Goal: Transaction & Acquisition: Purchase product/service

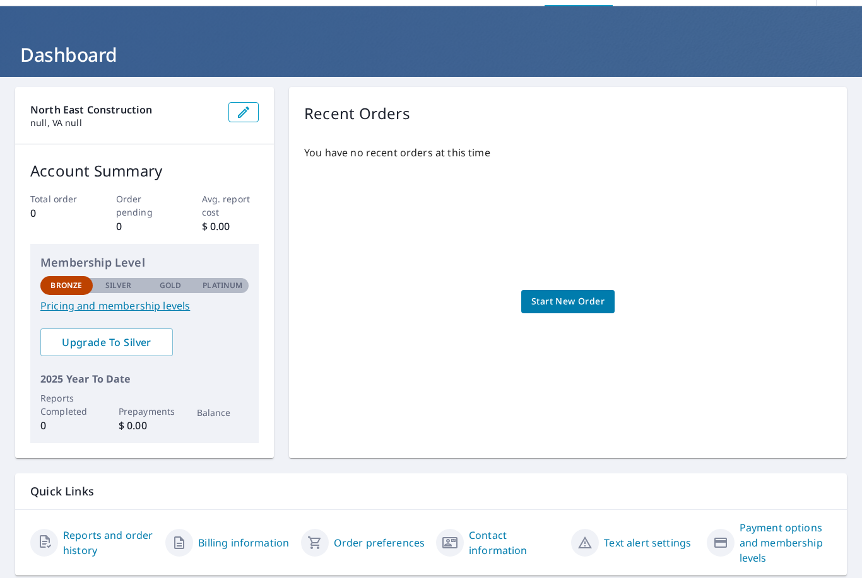
scroll to position [38, 0]
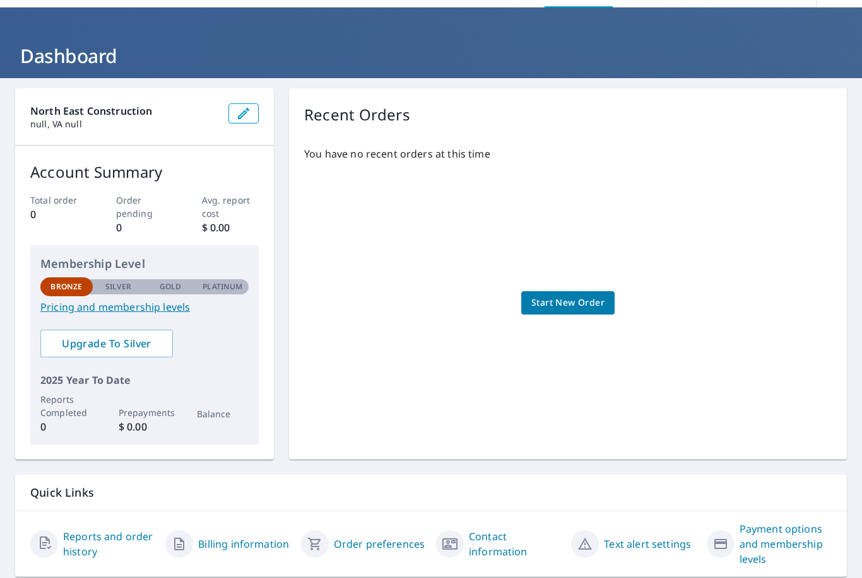
click at [574, 305] on span "Start New Order" at bounding box center [567, 303] width 73 height 16
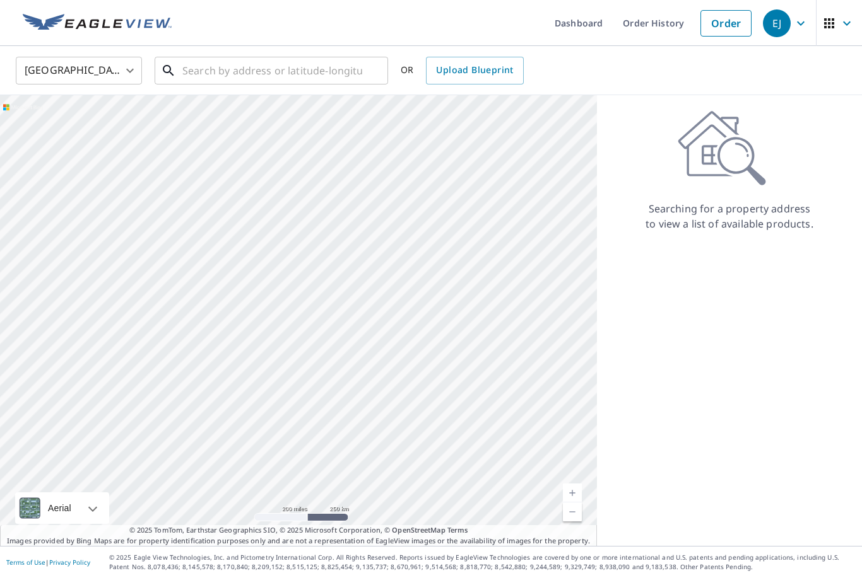
click at [208, 64] on input "text" at bounding box center [272, 70] width 180 height 35
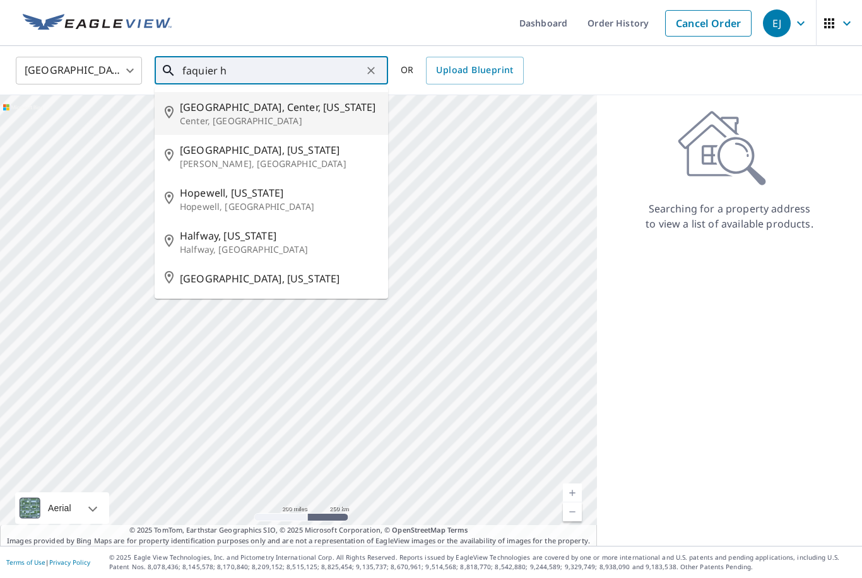
click at [245, 110] on span "[GEOGRAPHIC_DATA], Center, [US_STATE]" at bounding box center [279, 107] width 198 height 15
type input "[GEOGRAPHIC_DATA], Center, [US_STATE][GEOGRAPHIC_DATA], [GEOGRAPHIC_DATA]"
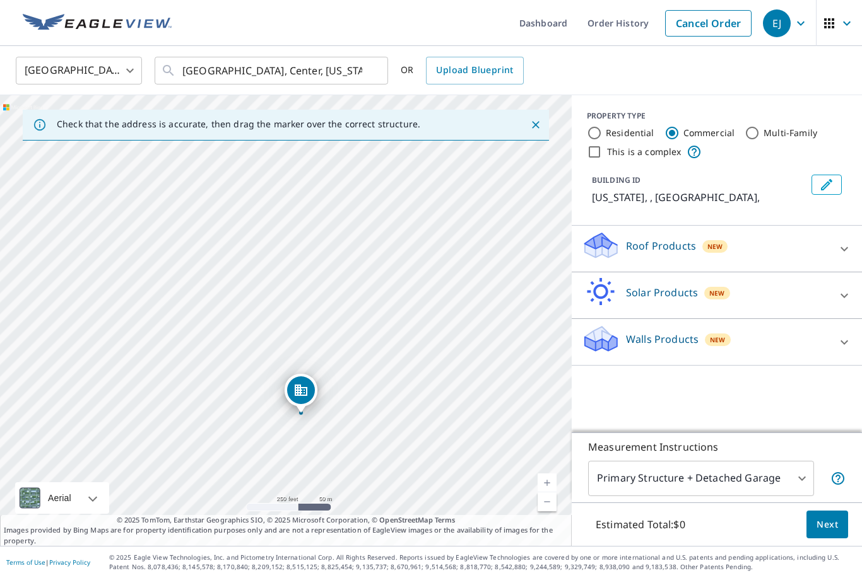
click at [556, 546] on div "[US_STATE] , [GEOGRAPHIC_DATA]" at bounding box center [286, 320] width 572 height 451
click at [549, 512] on link "Current Level 17, Zoom Out" at bounding box center [546, 502] width 19 height 19
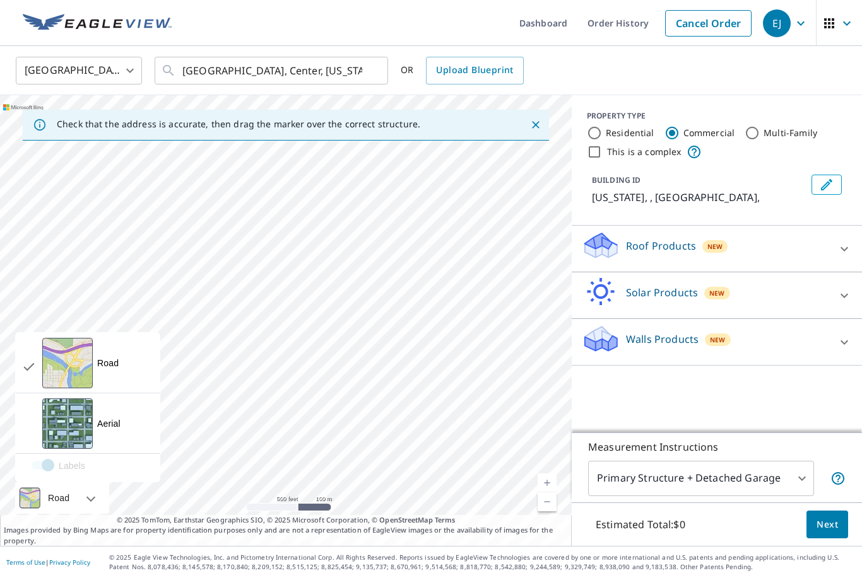
click at [546, 512] on link "Current Level 16, Zoom Out" at bounding box center [546, 502] width 19 height 19
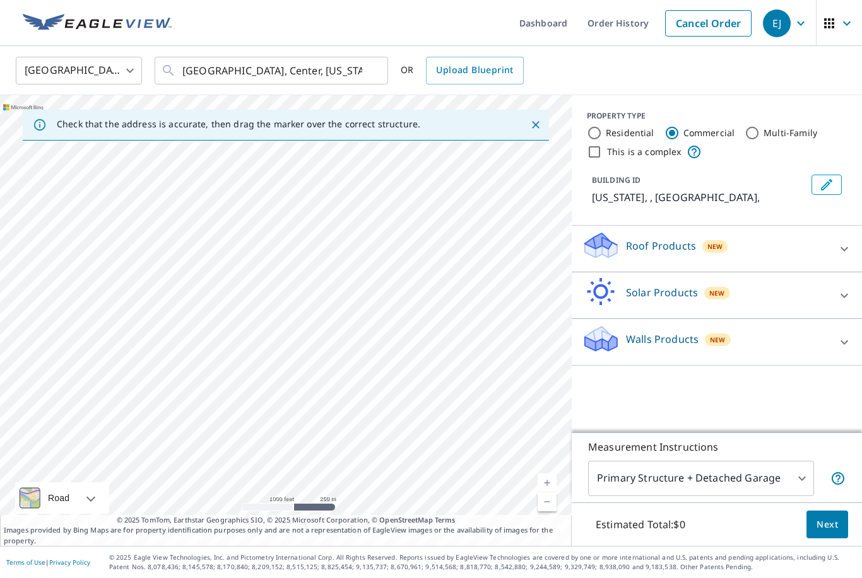
click at [552, 512] on link "Current Level 15, Zoom Out" at bounding box center [546, 502] width 19 height 19
click at [353, 75] on input "[GEOGRAPHIC_DATA], Center, [US_STATE][GEOGRAPHIC_DATA], [GEOGRAPHIC_DATA]" at bounding box center [272, 70] width 180 height 35
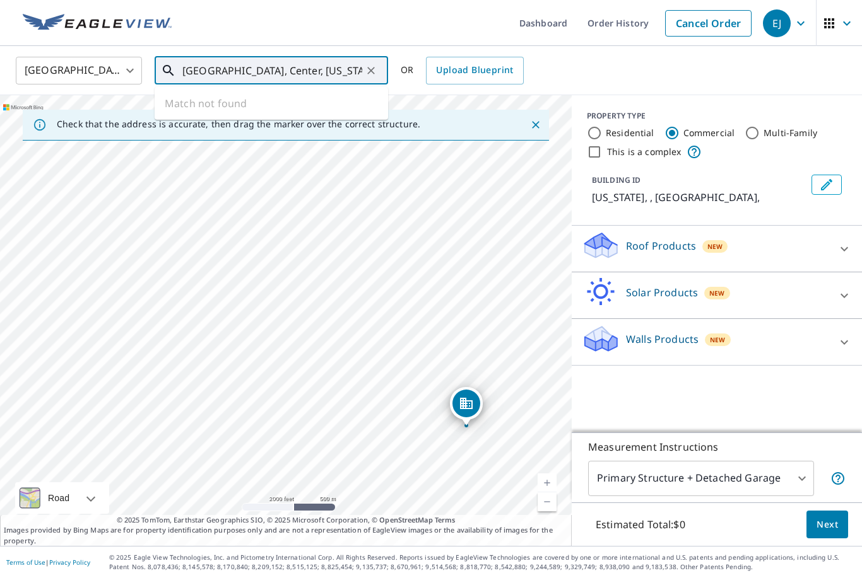
click at [374, 78] on button "Clear" at bounding box center [371, 71] width 18 height 18
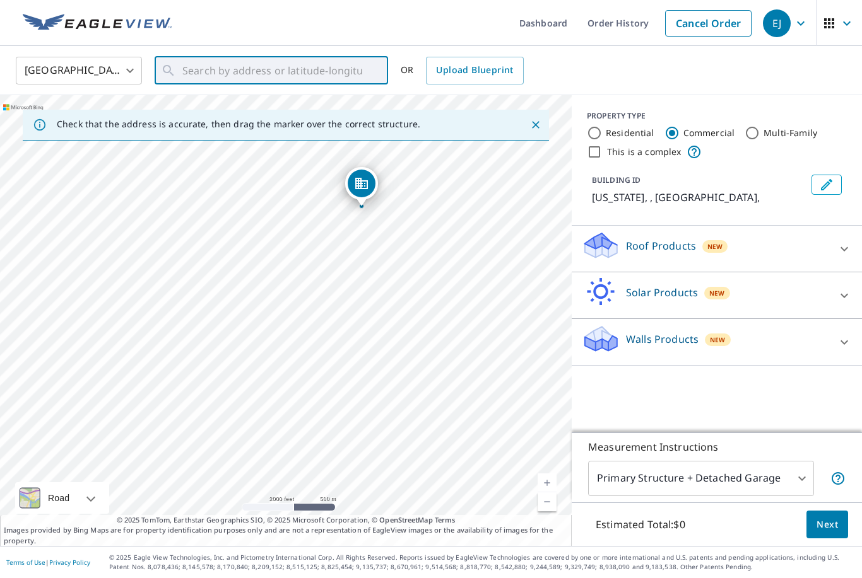
click at [545, 512] on link "Current Level 14, Zoom Out" at bounding box center [546, 502] width 19 height 19
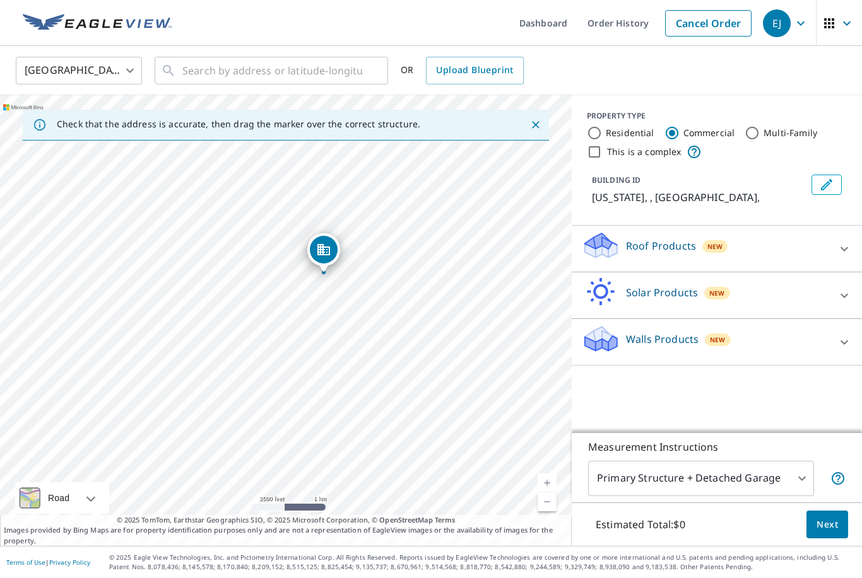
click at [548, 512] on link "Current Level 13, Zoom Out" at bounding box center [546, 502] width 19 height 19
click at [558, 547] on p "© 2025 TomTom, Earthstar Geographics SIO, © 2025 Microsoft Corporation, © OpenS…" at bounding box center [286, 531] width 572 height 32
click at [551, 512] on link "Current Level 12, Zoom Out Disabled" at bounding box center [546, 502] width 19 height 19
click at [552, 512] on link "Current Level 12, Zoom Out Disabled" at bounding box center [546, 502] width 19 height 19
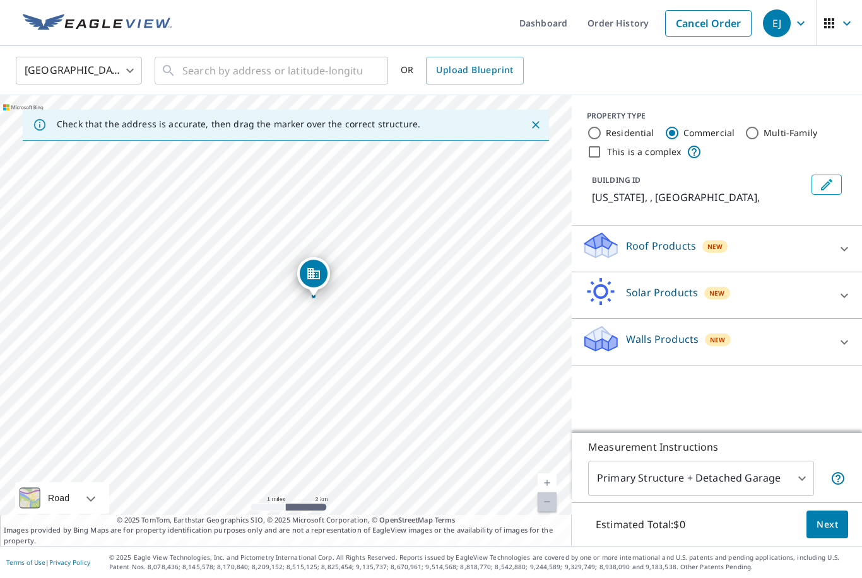
click at [549, 512] on link "Current Level 12, Zoom Out Disabled" at bounding box center [546, 502] width 19 height 19
click at [555, 512] on link "Current Level 12, Zoom Out Disabled" at bounding box center [546, 502] width 19 height 19
click at [553, 512] on link "Current Level 12, Zoom Out Disabled" at bounding box center [546, 502] width 19 height 19
click at [552, 512] on link "Current Level 12, Zoom Out Disabled" at bounding box center [546, 502] width 19 height 19
click at [551, 512] on link "Current Level 12, Zoom Out Disabled" at bounding box center [546, 502] width 19 height 19
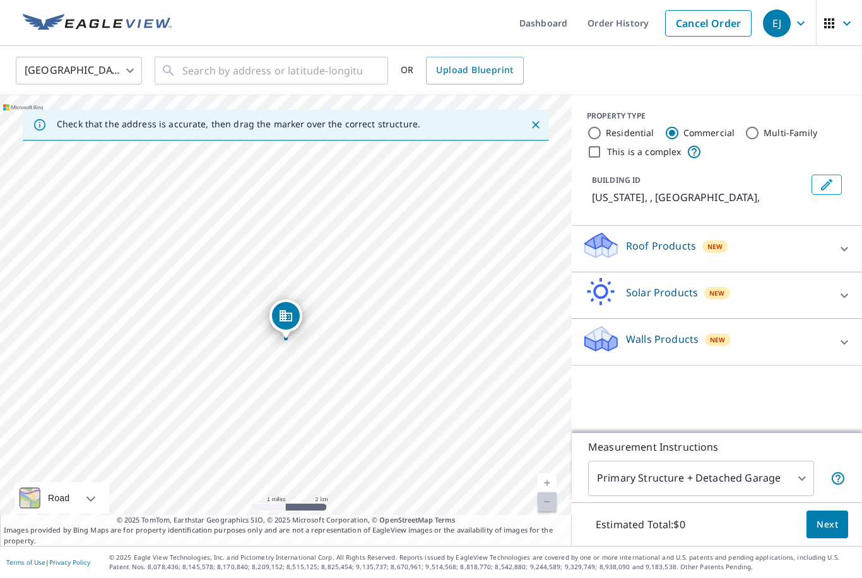
click at [551, 512] on link "Current Level 12, Zoom Out Disabled" at bounding box center [546, 502] width 19 height 19
click at [552, 512] on link "Current Level 12, Zoom Out Disabled" at bounding box center [546, 502] width 19 height 19
click at [555, 512] on link "Current Level 12, Zoom Out Disabled" at bounding box center [546, 502] width 19 height 19
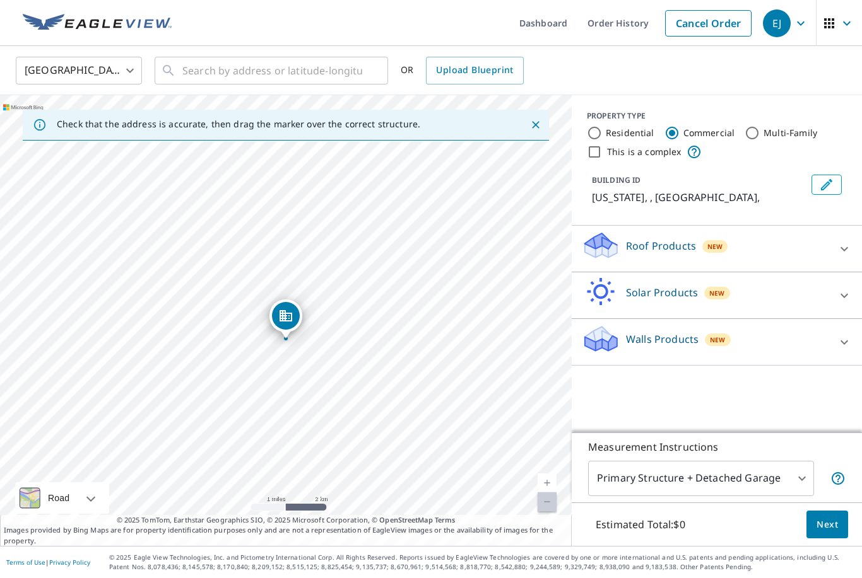
click at [554, 512] on link "Current Level 12, Zoom Out Disabled" at bounding box center [546, 502] width 19 height 19
click at [556, 525] on div "[US_STATE] , [GEOGRAPHIC_DATA]" at bounding box center [286, 320] width 572 height 451
click at [554, 493] on link "Current Level 12, Zoom In" at bounding box center [546, 483] width 19 height 19
click at [201, 71] on input "text" at bounding box center [272, 70] width 180 height 35
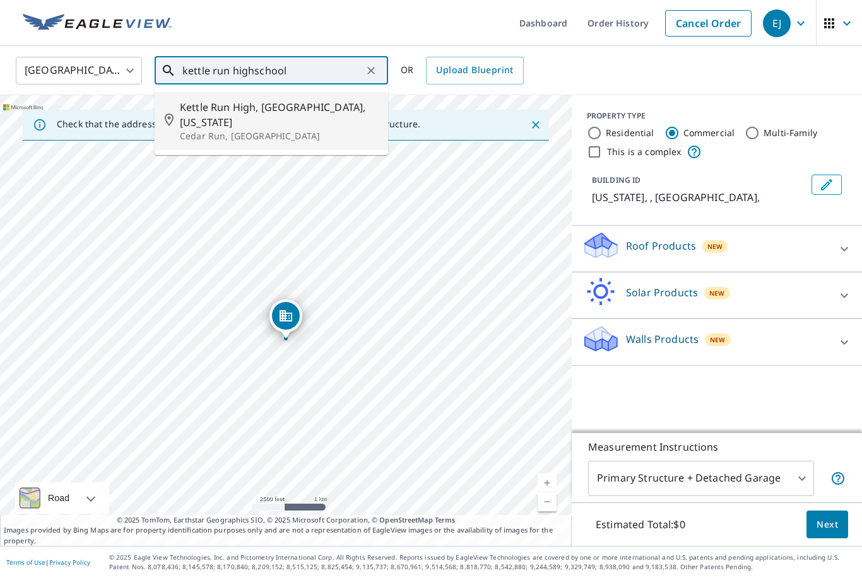
click at [277, 111] on span "Kettle Run High, [GEOGRAPHIC_DATA], [US_STATE]" at bounding box center [279, 115] width 198 height 30
type input "Kettle Run High, [GEOGRAPHIC_DATA], [US_STATE][GEOGRAPHIC_DATA], [GEOGRAPHIC_DA…"
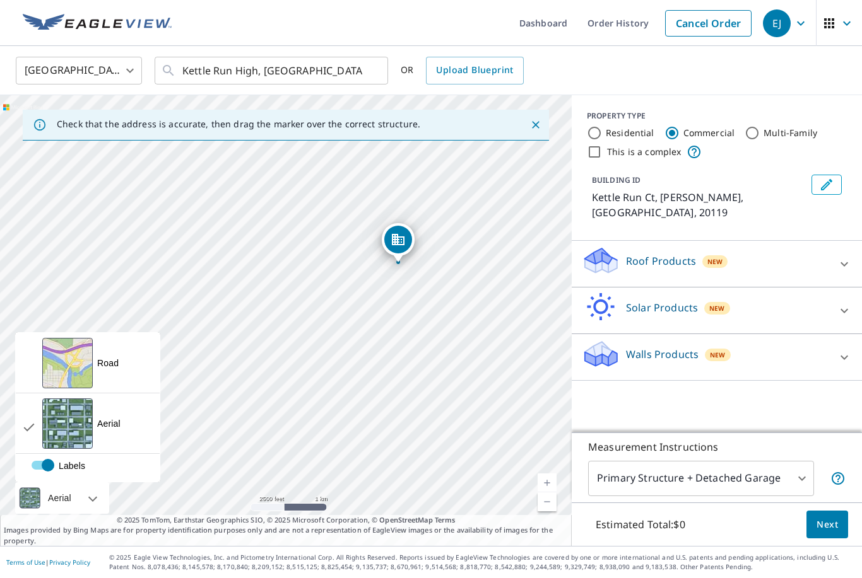
click at [551, 493] on link "Current Level 13, Zoom In" at bounding box center [546, 483] width 19 height 19
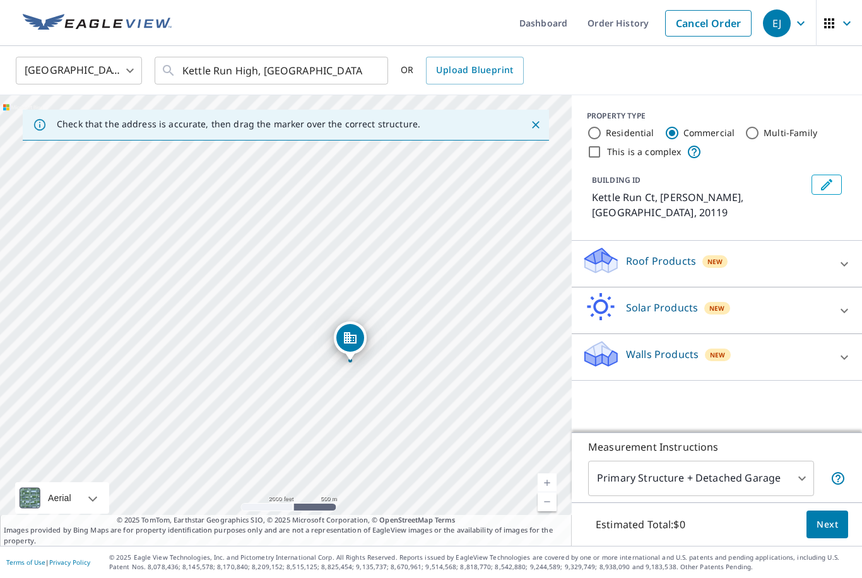
click at [551, 493] on link "Current Level 14, Zoom In" at bounding box center [546, 483] width 19 height 19
click at [549, 493] on link "Current Level 15, Zoom In" at bounding box center [546, 483] width 19 height 19
click at [555, 512] on link "Current Level 16, Zoom Out" at bounding box center [546, 502] width 19 height 19
click at [549, 512] on link "Current Level 15, Zoom Out" at bounding box center [546, 502] width 19 height 19
click at [553, 493] on link "Current Level 14, Zoom In" at bounding box center [546, 483] width 19 height 19
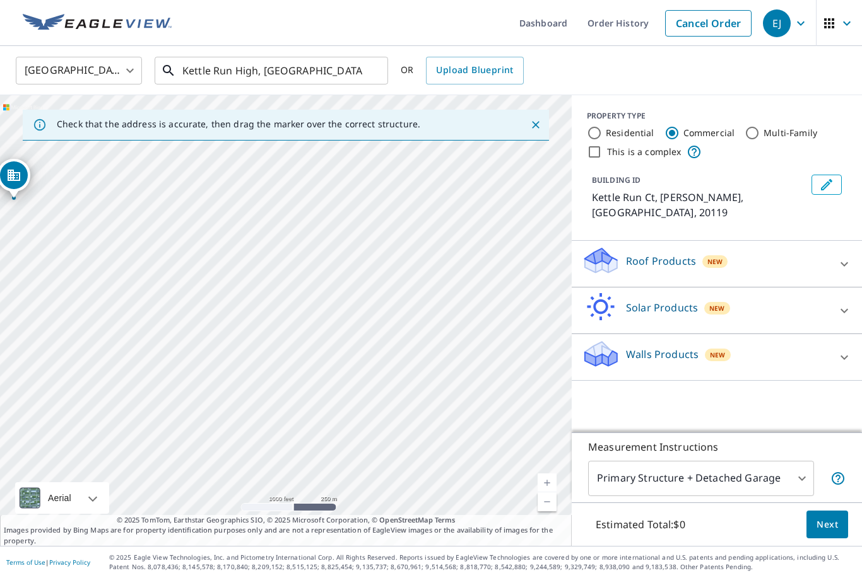
click at [224, 62] on input "Kettle Run High, [GEOGRAPHIC_DATA], [US_STATE][GEOGRAPHIC_DATA], [GEOGRAPHIC_DA…" at bounding box center [272, 70] width 180 height 35
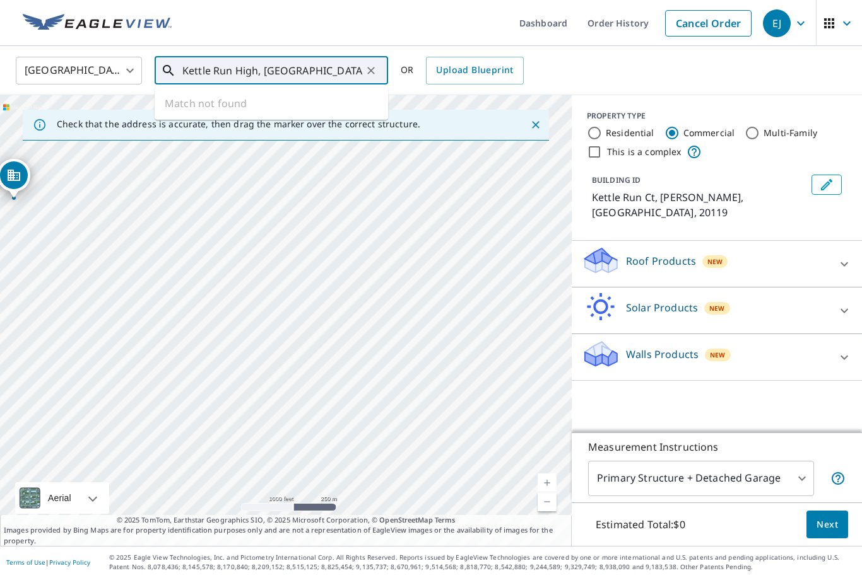
click at [377, 75] on icon "Clear" at bounding box center [371, 70] width 13 height 13
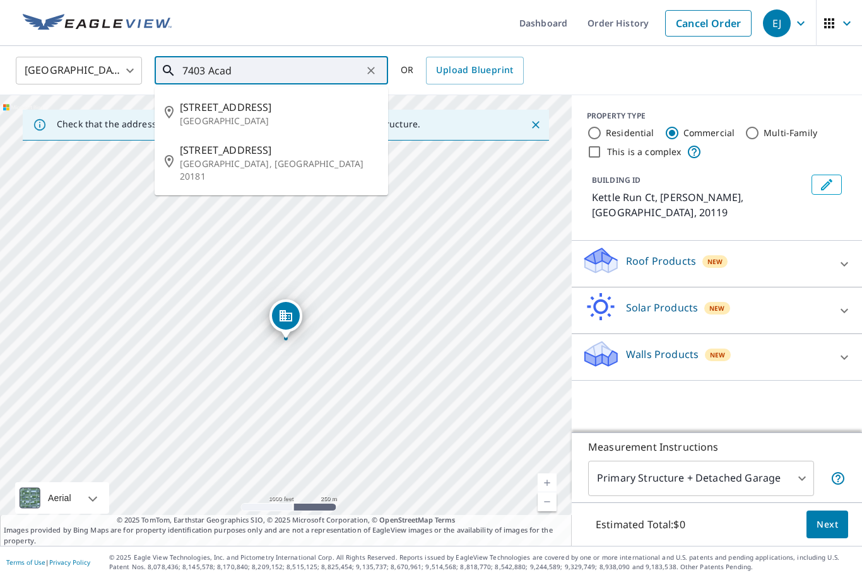
click at [257, 165] on p "[GEOGRAPHIC_DATA], [GEOGRAPHIC_DATA] 20181" at bounding box center [279, 170] width 198 height 25
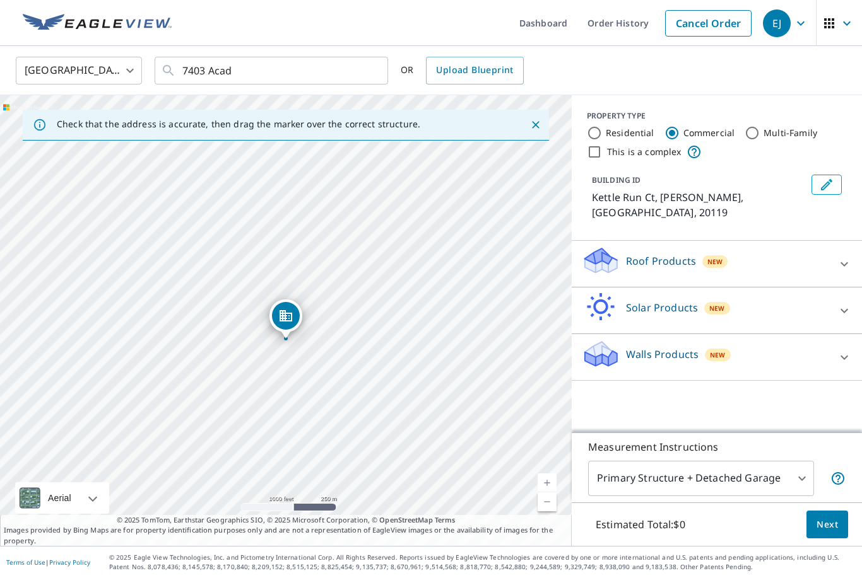
type input "[STREET_ADDRESS]"
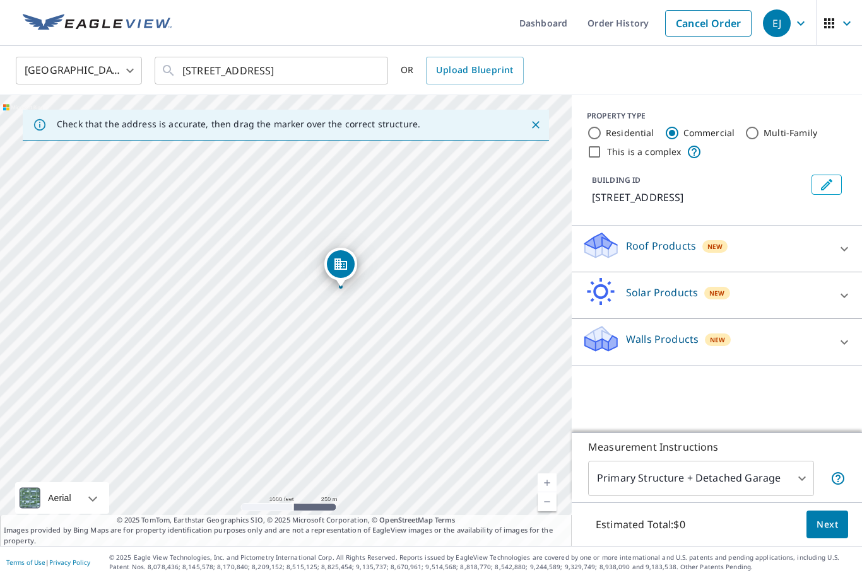
click at [551, 493] on link "Current Level 15, Zoom In" at bounding box center [546, 483] width 19 height 19
click at [552, 493] on link "Current Level 16, Zoom In" at bounding box center [546, 483] width 19 height 19
click at [550, 493] on link "Current Level 17, Zoom In" at bounding box center [546, 483] width 19 height 19
click at [554, 493] on link "Current Level 18, Zoom In" at bounding box center [546, 483] width 19 height 19
click at [548, 493] on link "Current Level 19, Zoom In" at bounding box center [546, 483] width 19 height 19
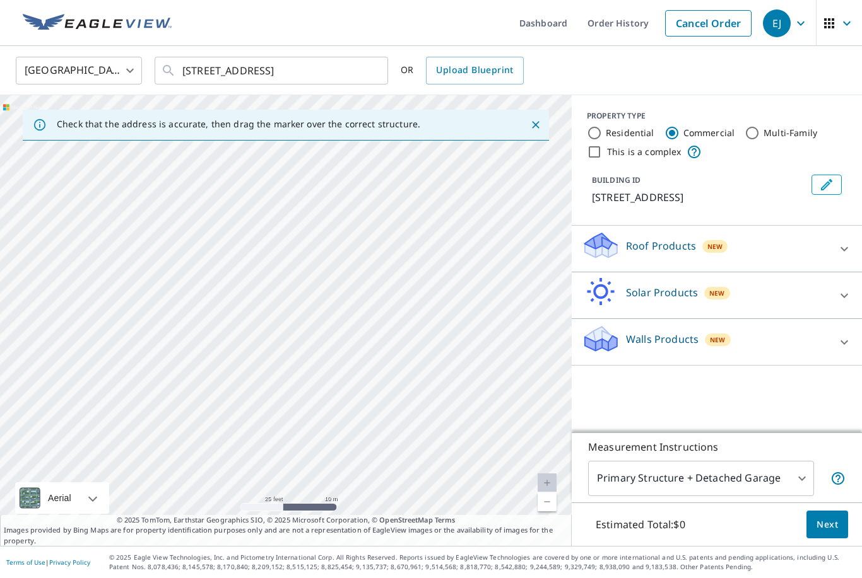
click at [551, 512] on link "Current Level 20, Zoom Out" at bounding box center [546, 502] width 19 height 19
click at [828, 33] on span "button" at bounding box center [838, 23] width 35 height 30
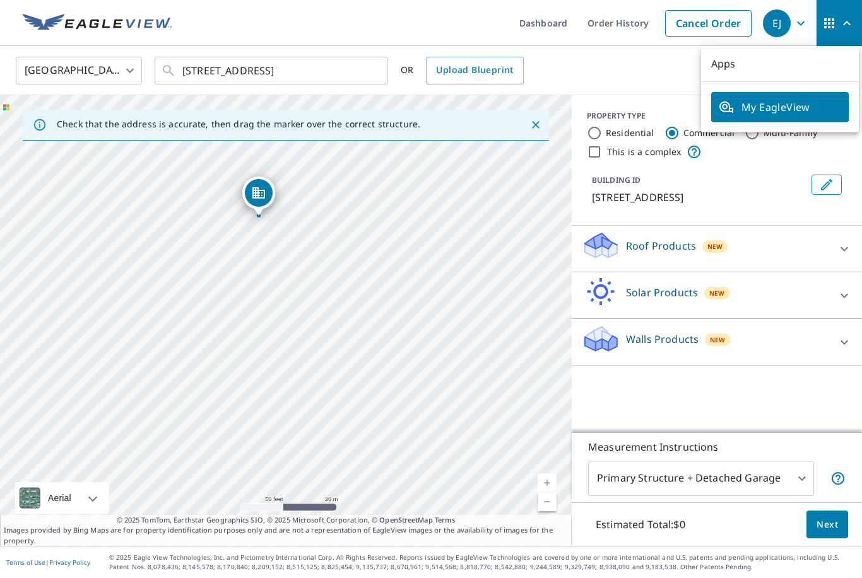
click at [807, 30] on icon "button" at bounding box center [800, 23] width 15 height 15
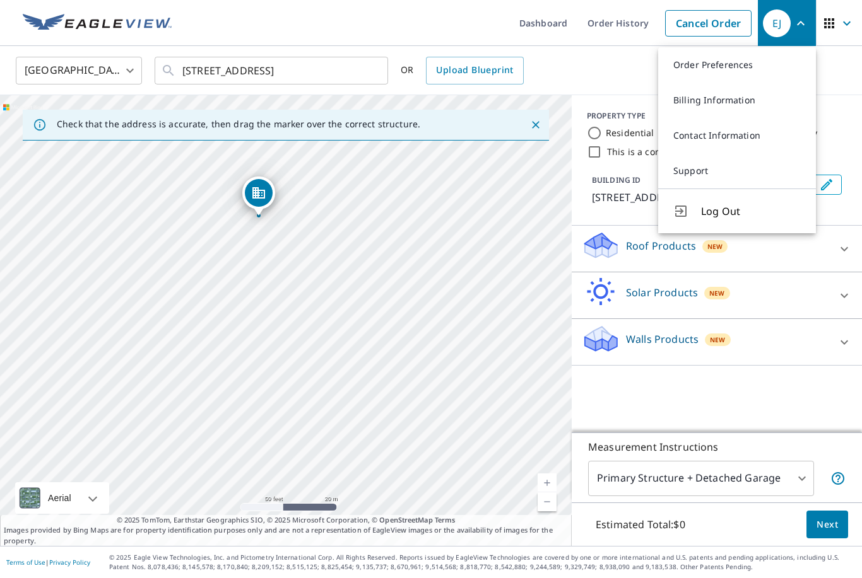
click at [636, 81] on div "[GEOGRAPHIC_DATA] [GEOGRAPHIC_DATA] ​ [STREET_ADDRESS] ​ OR Upload Blueprint" at bounding box center [426, 71] width 840 height 30
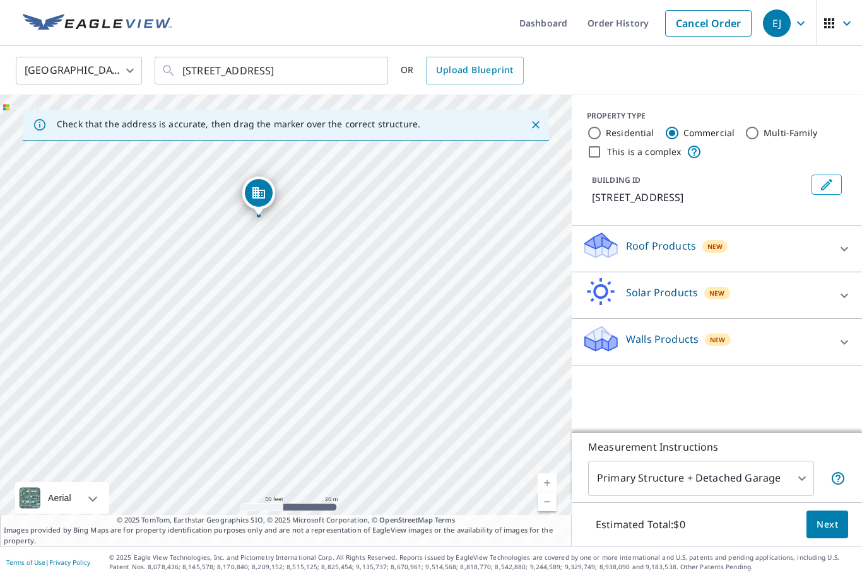
click at [799, 519] on body "EJ EJ Dashboard Order History Cancel Order EJ [GEOGRAPHIC_DATA] [GEOGRAPHIC_DAT…" at bounding box center [431, 289] width 862 height 578
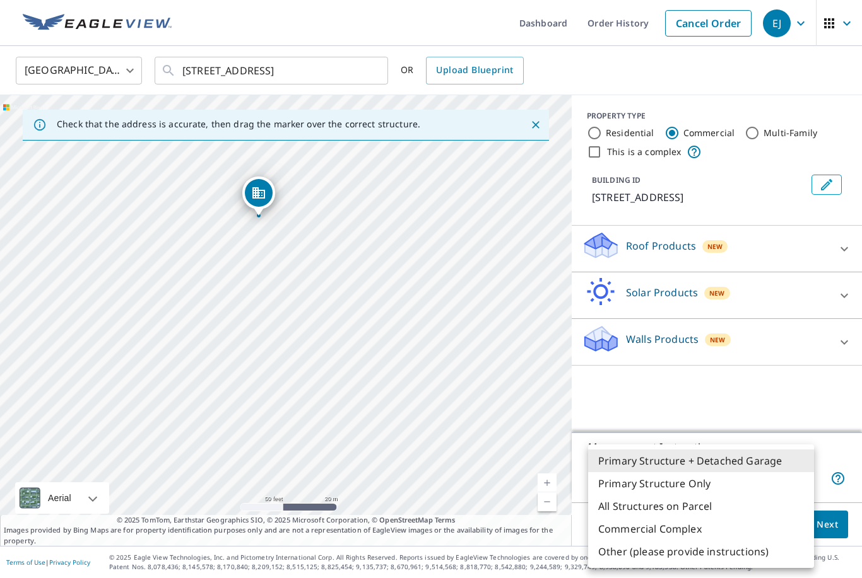
click at [680, 529] on li "Commercial Complex" at bounding box center [701, 529] width 226 height 23
type input "4"
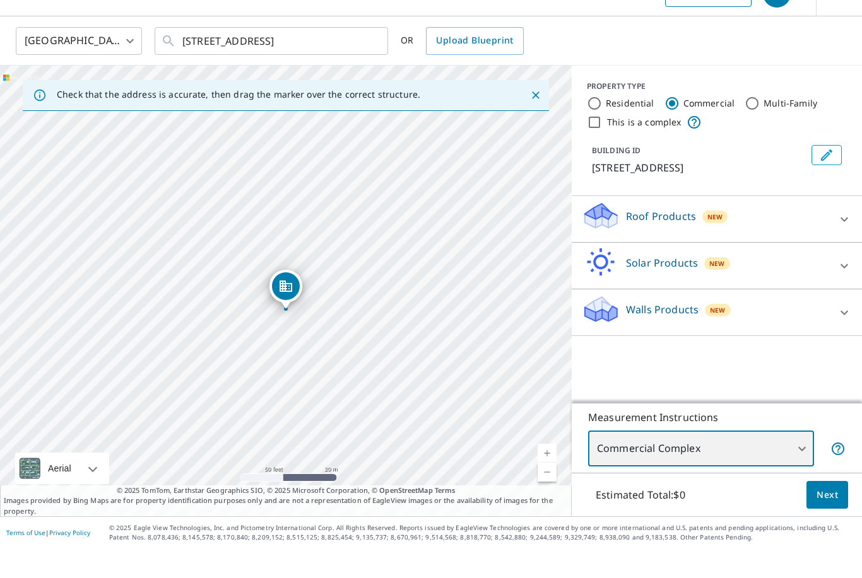
scroll to position [40, 0]
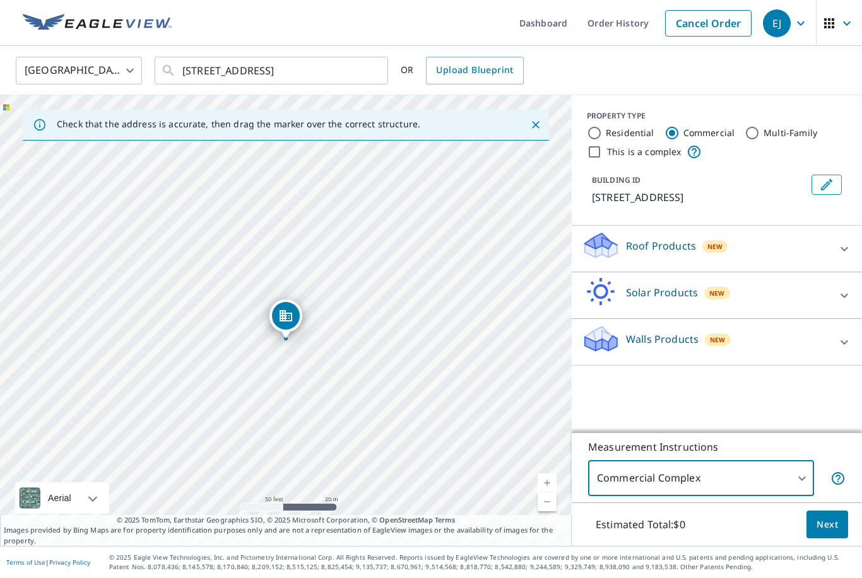
click at [531, 119] on icon "Close" at bounding box center [535, 125] width 13 height 13
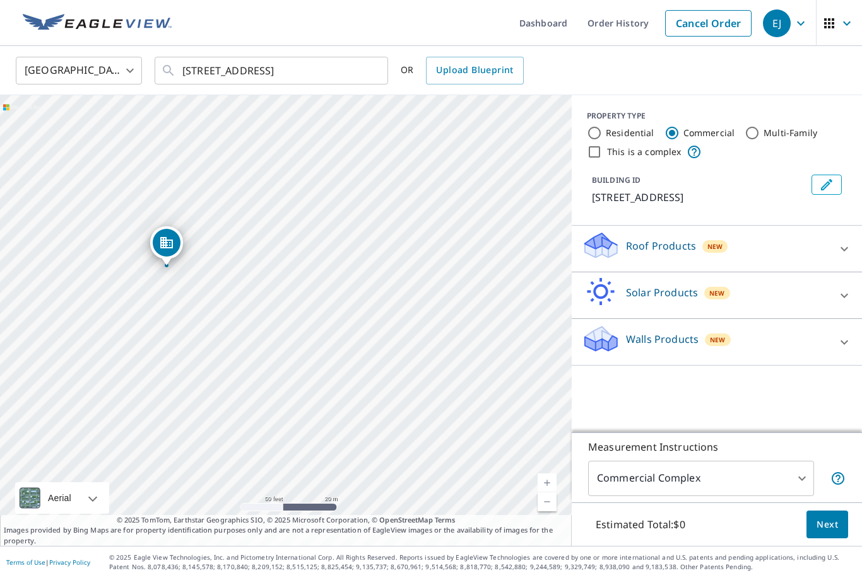
click at [555, 484] on link "Current Level 19, Zoom In" at bounding box center [546, 483] width 19 height 19
click at [549, 488] on link "Current Level 20, Zoom In Disabled" at bounding box center [546, 483] width 19 height 19
click at [551, 503] on link "Current Level 20, Zoom Out" at bounding box center [546, 502] width 19 height 19
click at [548, 479] on link "Current Level 19, Zoom In" at bounding box center [546, 483] width 19 height 19
click at [549, 508] on link "Current Level 20, Zoom Out" at bounding box center [546, 502] width 19 height 19
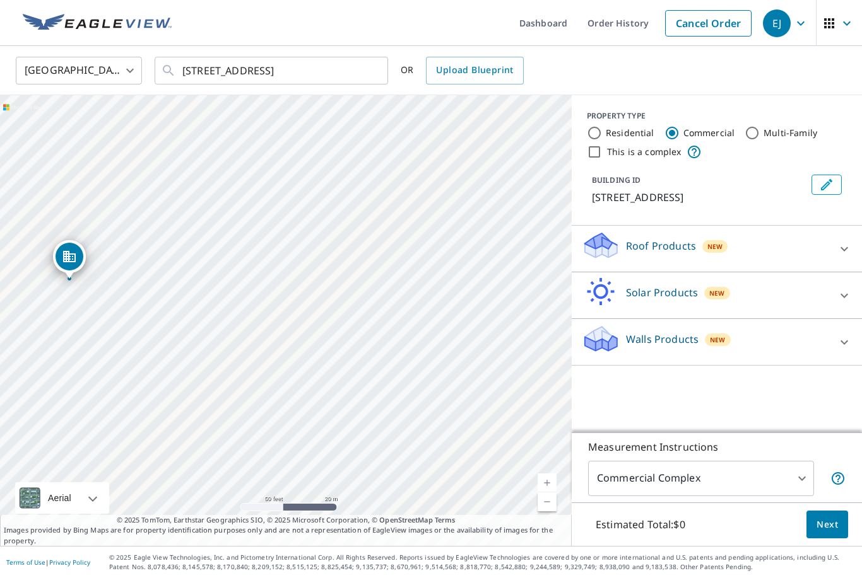
click at [553, 489] on link "Current Level 19, Zoom In" at bounding box center [546, 483] width 19 height 19
click at [254, 53] on input "[STREET_ADDRESS]" at bounding box center [272, 70] width 180 height 35
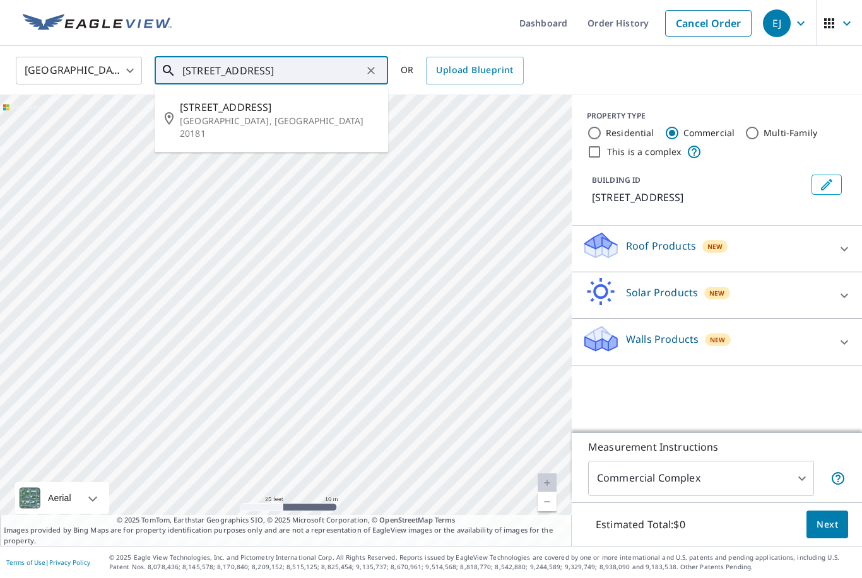
click at [373, 67] on icon "Clear" at bounding box center [371, 71] width 8 height 8
click at [245, 100] on span "[STREET_ADDRESS]" at bounding box center [279, 107] width 198 height 15
type input "[STREET_ADDRESS]"
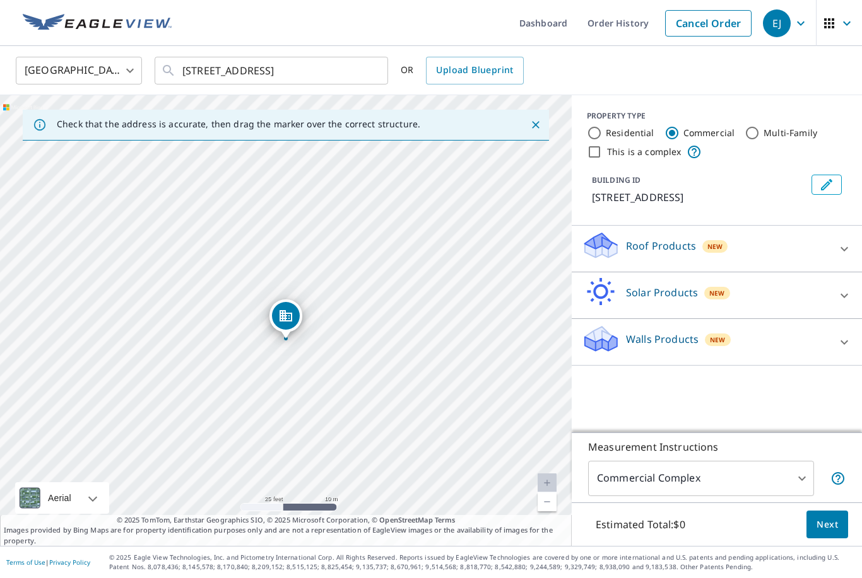
click at [553, 507] on link "Current Level 20, Zoom Out" at bounding box center [546, 502] width 19 height 19
click at [551, 487] on link "Current Level 19, Zoom In" at bounding box center [546, 483] width 19 height 19
click at [536, 119] on icon "Close" at bounding box center [535, 125] width 13 height 13
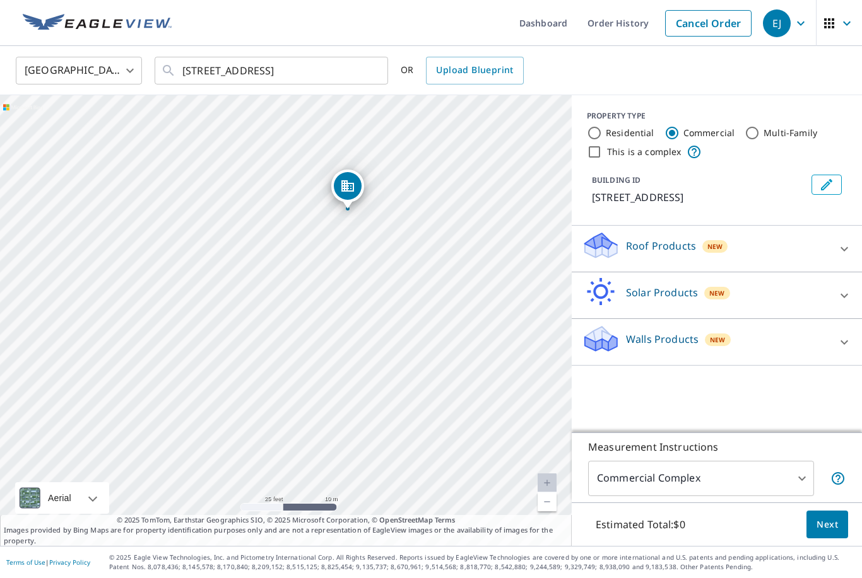
click at [549, 510] on link "Current Level 20, Zoom Out" at bounding box center [546, 502] width 19 height 19
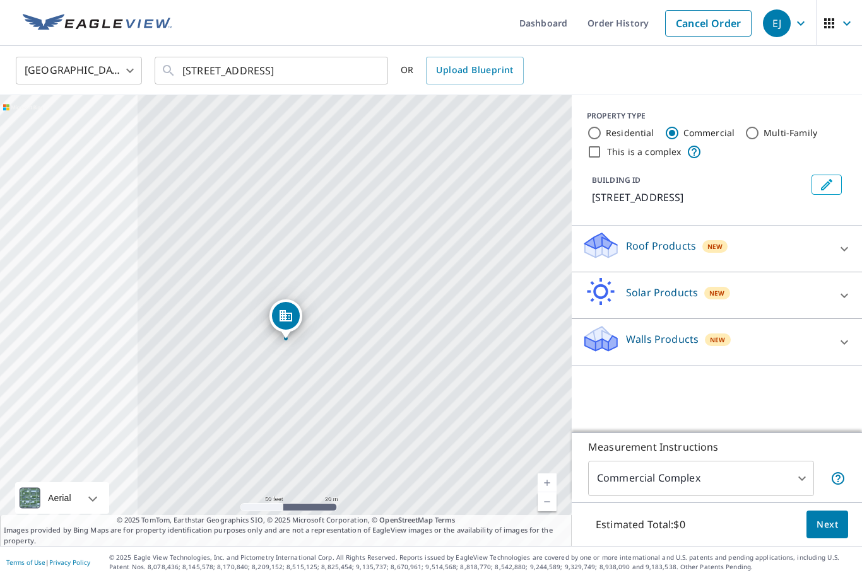
click at [832, 177] on icon "Edit building 1" at bounding box center [826, 184] width 15 height 15
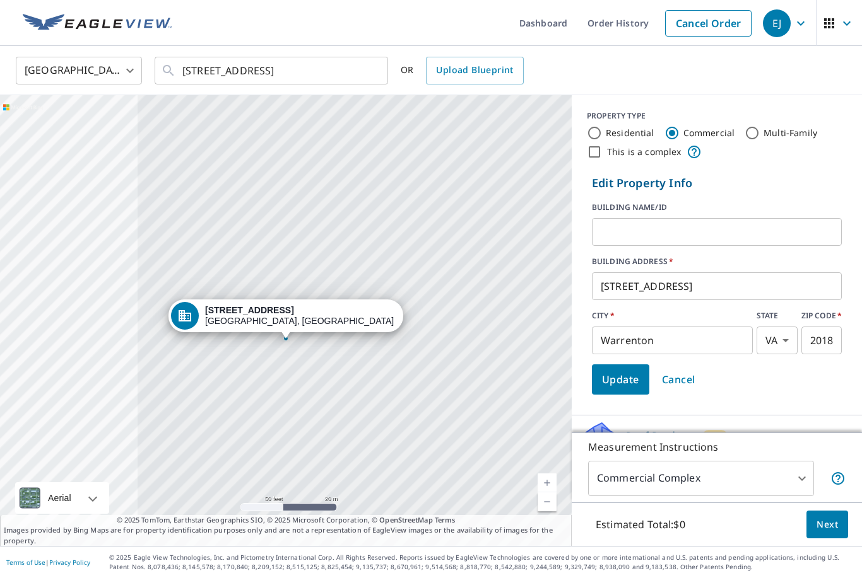
click at [624, 214] on input "text" at bounding box center [717, 231] width 250 height 35
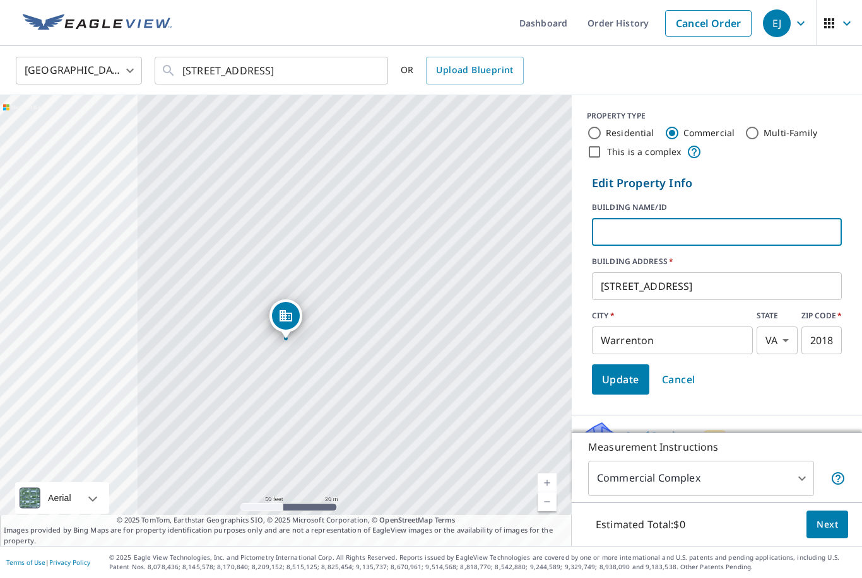
click at [625, 214] on input "text" at bounding box center [717, 231] width 250 height 35
type input "[PERSON_NAME][GEOGRAPHIC_DATA]"
click at [623, 365] on button "Update" at bounding box center [620, 380] width 57 height 30
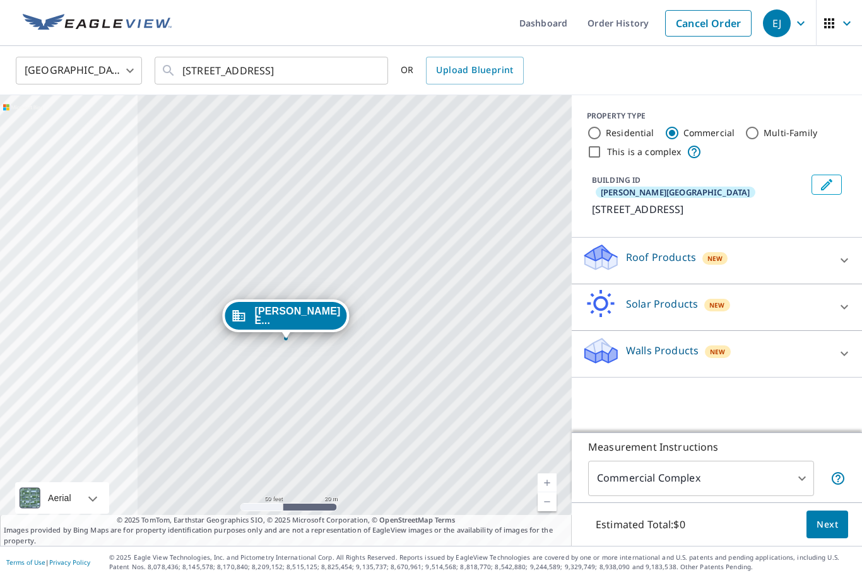
click at [545, 493] on link "Current Level 19, Zoom Out" at bounding box center [546, 502] width 19 height 19
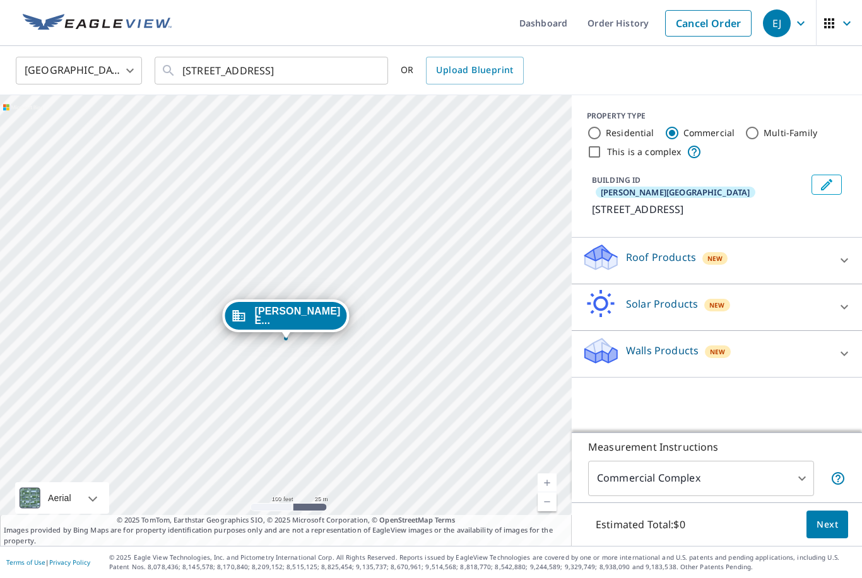
click at [547, 478] on link "Current Level 18, Zoom In" at bounding box center [546, 483] width 19 height 19
click at [550, 489] on link "Current Level 19, Zoom In" at bounding box center [546, 483] width 19 height 19
click at [546, 485] on link "Current Level 20, Zoom In Disabled" at bounding box center [546, 483] width 19 height 19
click at [553, 481] on link "Current Level 20, Zoom In Disabled" at bounding box center [546, 483] width 19 height 19
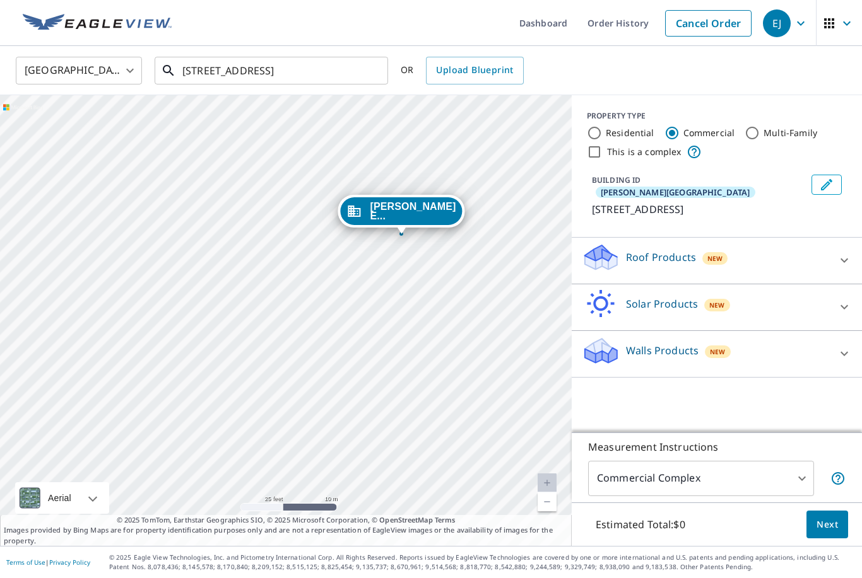
click at [267, 53] on input "[STREET_ADDRESS]" at bounding box center [272, 70] width 180 height 35
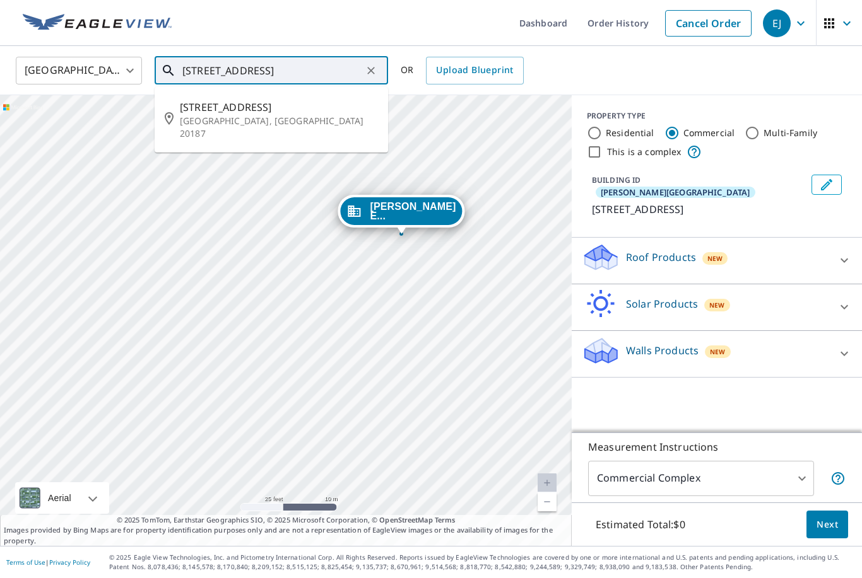
click at [378, 62] on button "Clear" at bounding box center [371, 71] width 18 height 18
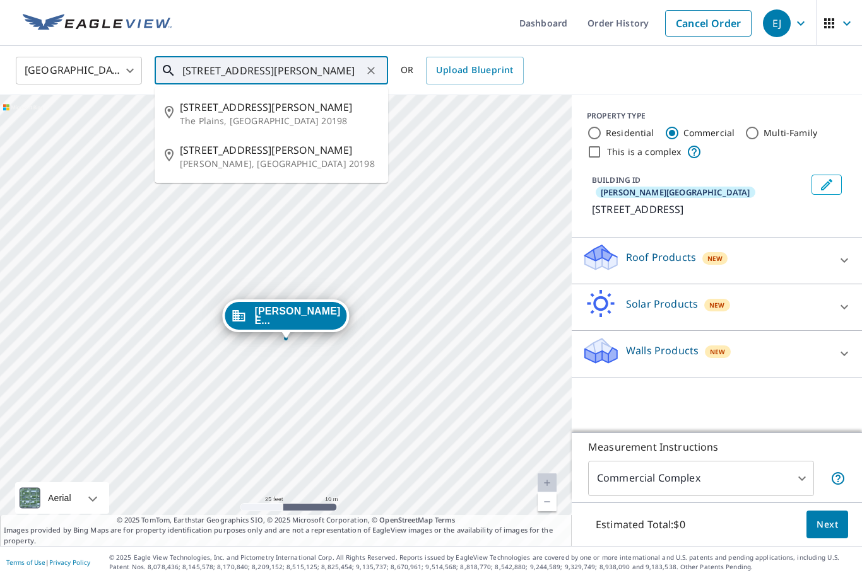
click at [228, 158] on p "[PERSON_NAME], [GEOGRAPHIC_DATA] 20198" at bounding box center [279, 164] width 198 height 13
type input "[STREET_ADDRESS][PERSON_NAME][PERSON_NAME]"
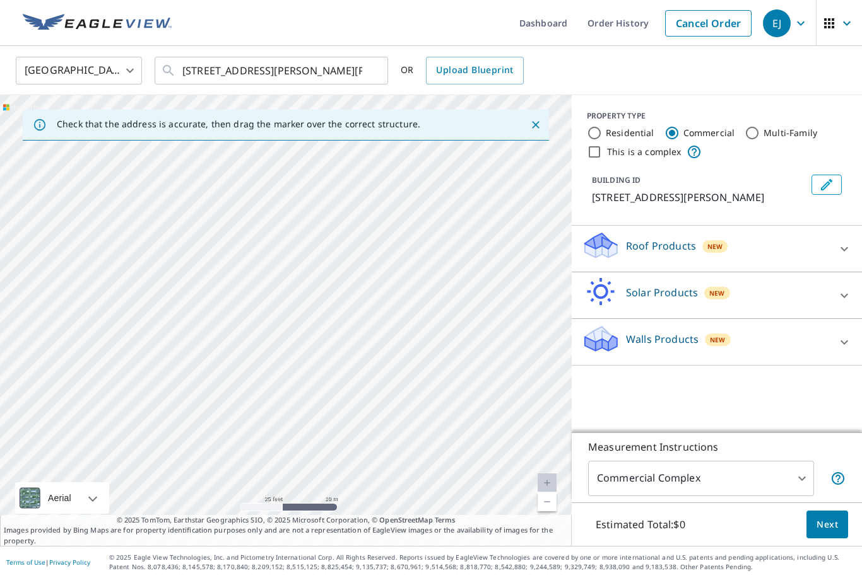
click at [547, 484] on link "Current Level 20, Zoom In Disabled" at bounding box center [546, 483] width 19 height 19
click at [548, 483] on link "Current Level 20, Zoom In Disabled" at bounding box center [546, 483] width 19 height 19
click at [548, 503] on link "Current Level 20, Zoom Out" at bounding box center [546, 502] width 19 height 19
click at [545, 485] on link "Current Level 19, Zoom In" at bounding box center [546, 483] width 19 height 19
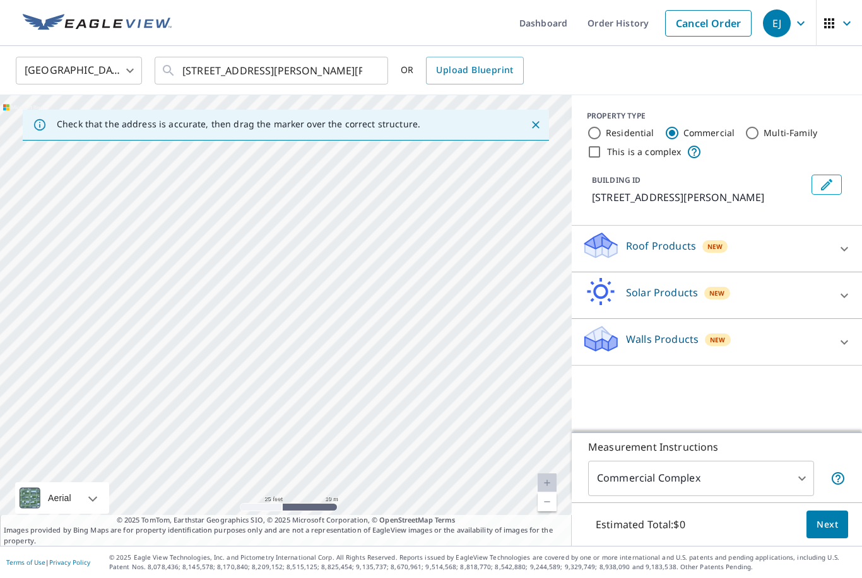
click at [546, 490] on link "Current Level 20, Zoom In Disabled" at bounding box center [546, 483] width 19 height 19
click at [545, 482] on link "Current Level 20, Zoom In Disabled" at bounding box center [546, 483] width 19 height 19
click at [544, 480] on link "Current Level 20, Zoom In Disabled" at bounding box center [546, 483] width 19 height 19
